Goal: Find specific page/section

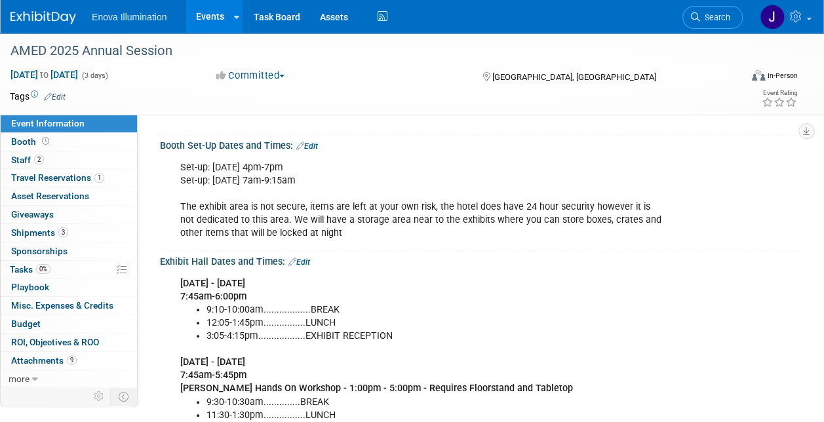
scroll to position [262, 0]
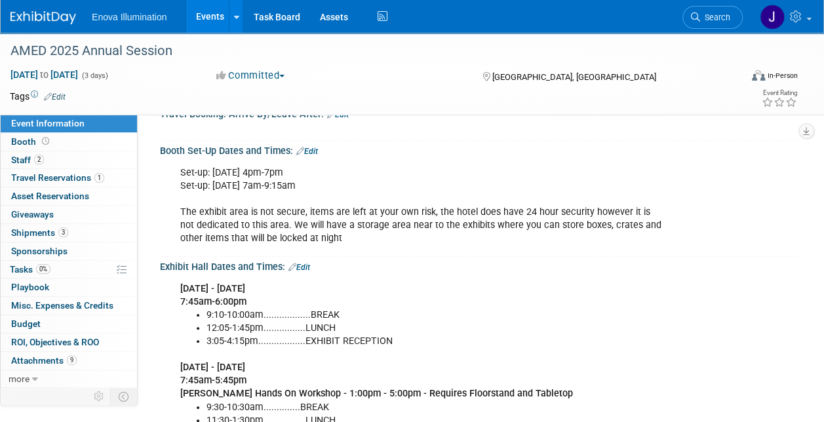
drag, startPoint x: 377, startPoint y: 181, endPoint x: 182, endPoint y: 180, distance: 195.3
click at [182, 180] on div "Set-up: [DATE] 4pm-7pm Set-up: [DATE] 7am-9:15am The exhibit area is not secure…" at bounding box center [421, 206] width 500 height 92
drag, startPoint x: 182, startPoint y: 180, endPoint x: 326, endPoint y: 185, distance: 144.9
click at [311, 191] on div "Set-up: [DATE] 4pm-7pm Set-up: [DATE] 7am-9:15am The exhibit area is not secure…" at bounding box center [421, 206] width 500 height 92
drag, startPoint x: 368, startPoint y: 193, endPoint x: 180, endPoint y: 182, distance: 188.4
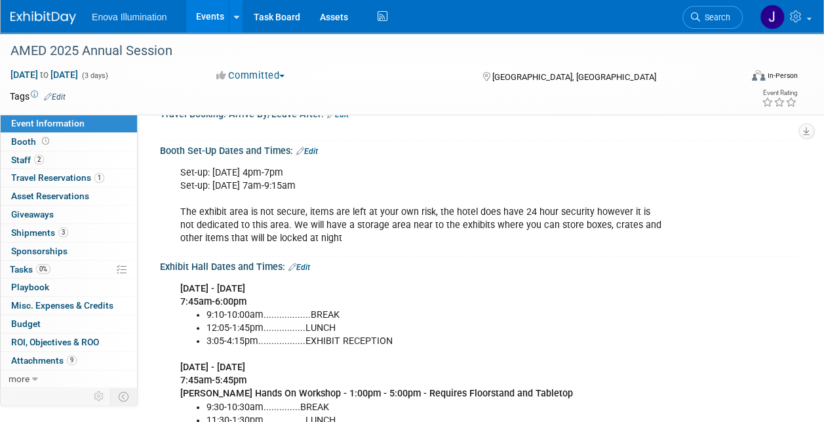
click at [180, 182] on div "Set-up: [DATE] 4pm-7pm Set-up: [DATE] 7am-9:15am The exhibit area is not secure…" at bounding box center [421, 206] width 500 height 92
drag, startPoint x: 180, startPoint y: 182, endPoint x: 308, endPoint y: 191, distance: 128.8
click at [307, 191] on div "Set-up: [DATE] 4pm-7pm Set-up: [DATE] 7am-9:15am The exhibit area is not secure…" at bounding box center [421, 206] width 500 height 92
click at [365, 197] on div "Set-up: [DATE] 4pm-7pm Set-up: [DATE] 7am-9:15am The exhibit area is not secure…" at bounding box center [421, 206] width 500 height 92
drag, startPoint x: 368, startPoint y: 198, endPoint x: 173, endPoint y: 183, distance: 195.8
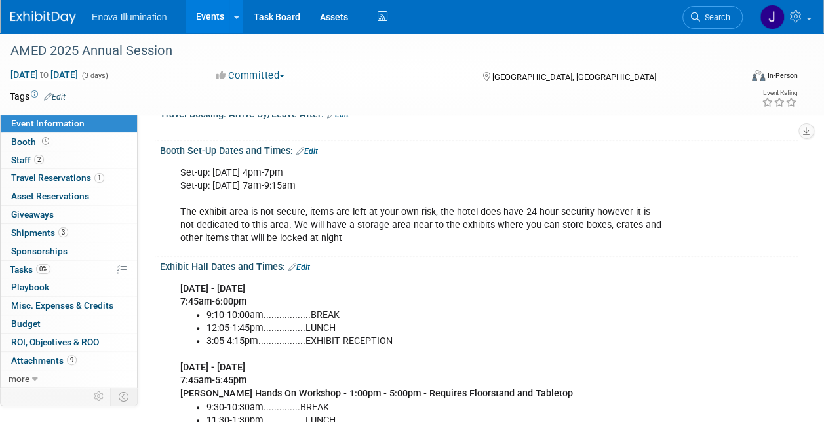
click at [173, 183] on div "Set-up: [DATE] 4pm-7pm Set-up: [DATE] 7am-9:15am The exhibit area is not secure…" at bounding box center [421, 206] width 500 height 92
drag, startPoint x: 173, startPoint y: 183, endPoint x: 311, endPoint y: 191, distance: 138.5
click at [311, 191] on div "Set-up: [DATE] 4pm-7pm Set-up: [DATE] 7am-9:15am The exhibit area is not secure…" at bounding box center [421, 206] width 500 height 92
click at [354, 185] on div "Set-up: [DATE] 4pm-7pm Set-up: [DATE] 7am-9:15am The exhibit area is not secure…" at bounding box center [421, 206] width 500 height 92
drag, startPoint x: 363, startPoint y: 181, endPoint x: 179, endPoint y: 173, distance: 184.3
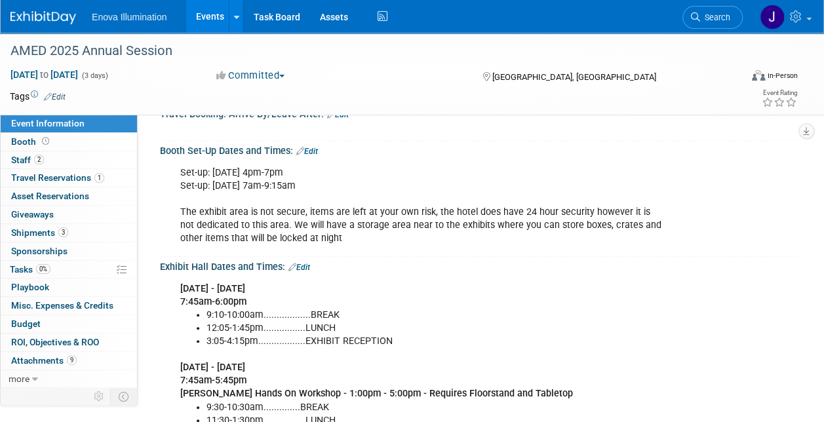
click at [179, 173] on div "Set-up: [DATE] 4pm-7pm Set-up: [DATE] 7am-9:15am The exhibit area is not secure…" at bounding box center [421, 206] width 500 height 92
drag, startPoint x: 179, startPoint y: 173, endPoint x: 239, endPoint y: 191, distance: 62.4
click at [215, 186] on div "Set-up: [DATE] 4pm-7pm Set-up: [DATE] 7am-9:15am The exhibit area is not secure…" at bounding box center [421, 206] width 500 height 92
click at [272, 184] on div "Set-up: [DATE] 4pm-7pm Set-up: [DATE] 7am-9:15am The exhibit area is not secure…" at bounding box center [421, 206] width 500 height 92
click at [352, 195] on div "Set-up: [DATE] 4pm-7pm Set-up: [DATE] 7am-9:15am The exhibit area is not secure…" at bounding box center [421, 206] width 500 height 92
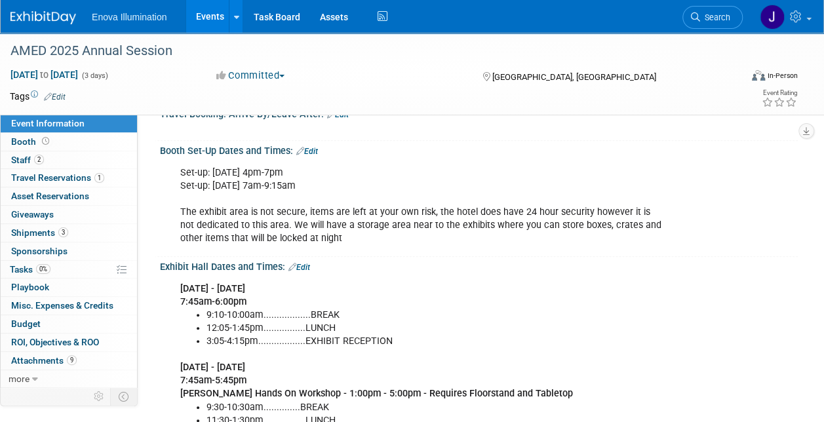
drag, startPoint x: 368, startPoint y: 195, endPoint x: 169, endPoint y: 177, distance: 199.4
click at [169, 177] on div "Set-up: [DATE] 4pm-7pm Set-up: [DATE] 7am-9:15am The exhibit area is not secure…" at bounding box center [479, 205] width 638 height 96
drag, startPoint x: 169, startPoint y: 177, endPoint x: 335, endPoint y: 191, distance: 167.1
click at [335, 191] on div "Set-up: [DATE] 4pm-7pm Set-up: [DATE] 7am-9:15am The exhibit area is not secure…" at bounding box center [421, 206] width 500 height 92
click at [359, 178] on div "Set-up: [DATE] 4pm-7pm Set-up: [DATE] 7am-9:15am The exhibit area is not secure…" at bounding box center [421, 206] width 500 height 92
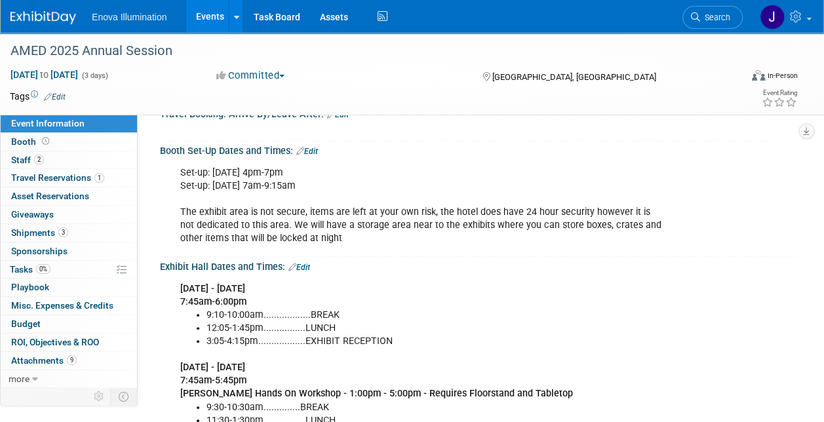
drag, startPoint x: 363, startPoint y: 182, endPoint x: 184, endPoint y: 176, distance: 179.0
click at [184, 176] on div "Set-up: [DATE] 4pm-7pm Set-up: [DATE] 7am-9:15am The exhibit area is not secure…" at bounding box center [421, 206] width 500 height 92
click at [368, 274] on div "Exhibit Hall Dates and Times: Edit" at bounding box center [479, 265] width 638 height 17
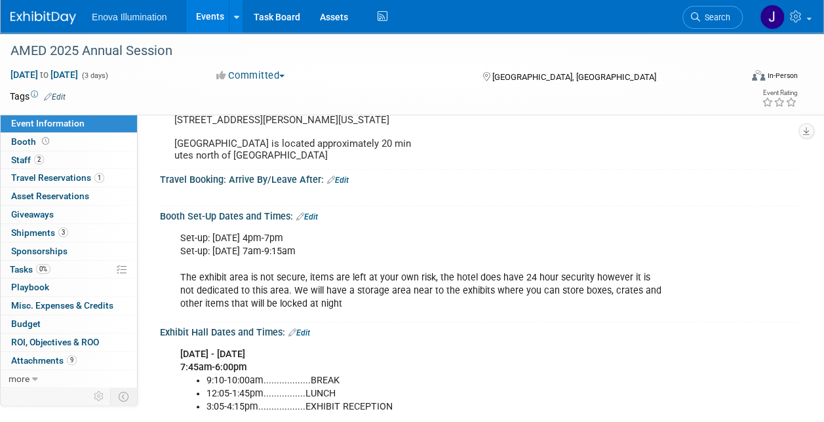
scroll to position [131, 0]
